Goal: Find specific page/section: Find specific page/section

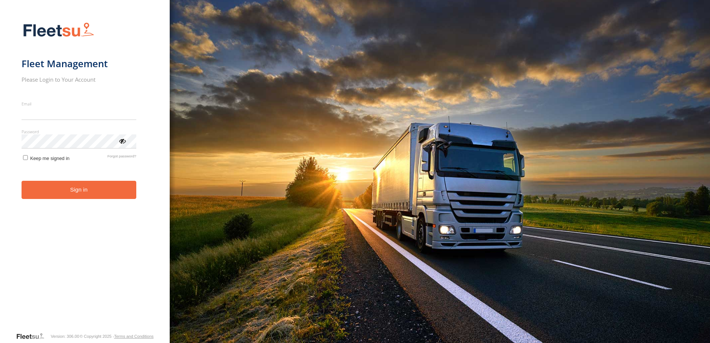
type input "**********"
click at [99, 198] on button "Sign in" at bounding box center [79, 190] width 115 height 18
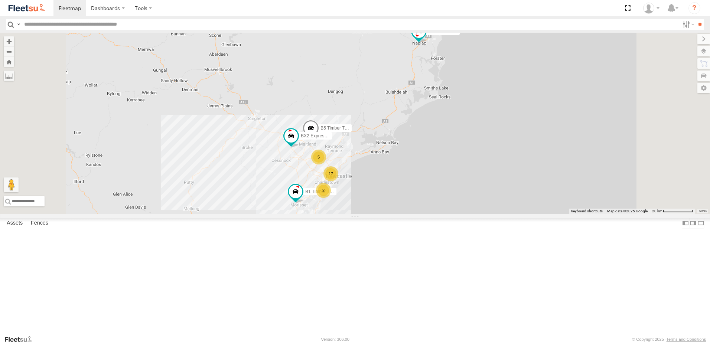
scroll to position [149, 0]
click at [0, 0] on div "C3 Timber Truck" at bounding box center [0, 0] width 0 height 0
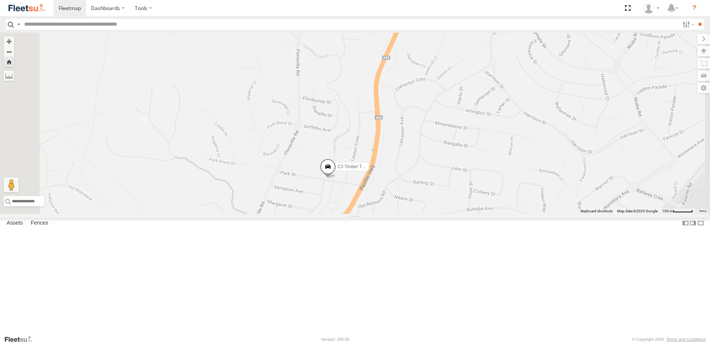
drag, startPoint x: 499, startPoint y: 277, endPoint x: 470, endPoint y: 142, distance: 137.9
click at [470, 144] on div "C3 Timber Truck" at bounding box center [355, 123] width 710 height 181
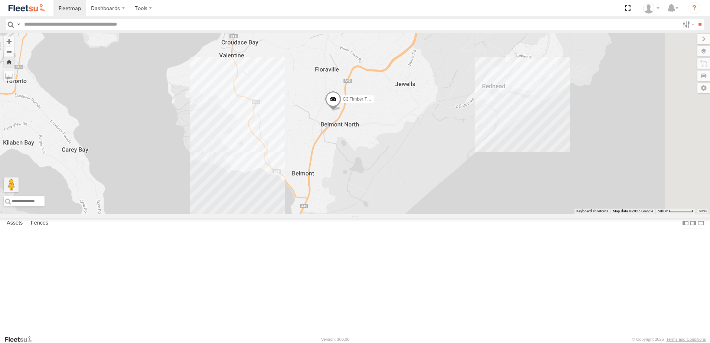
drag, startPoint x: 519, startPoint y: 159, endPoint x: 493, endPoint y: 205, distance: 53.5
click at [493, 205] on div "C3 Timber Truck" at bounding box center [355, 123] width 710 height 181
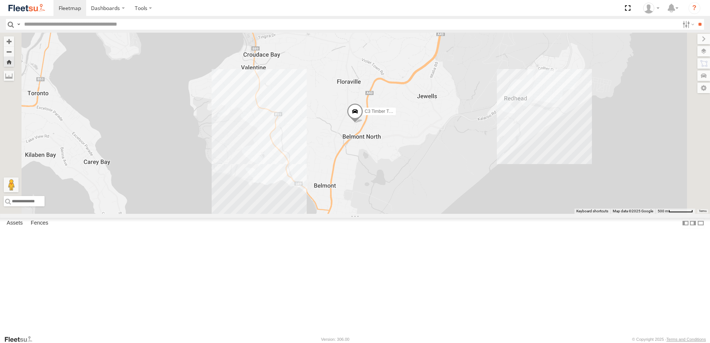
scroll to position [0, 0]
